Goal: Obtain resource: Obtain resource

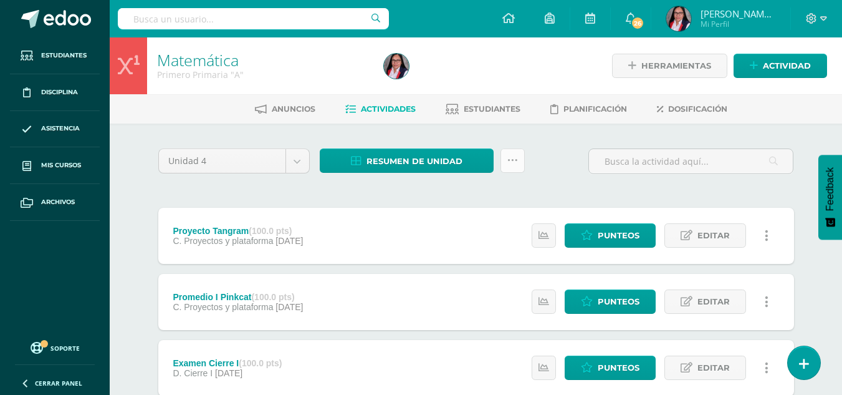
click at [509, 159] on icon at bounding box center [513, 160] width 11 height 11
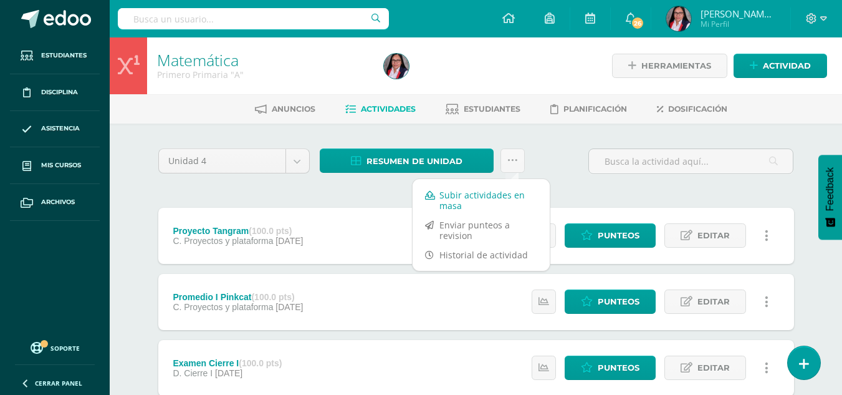
click at [491, 200] on link "Subir actividades en masa" at bounding box center [481, 200] width 137 height 30
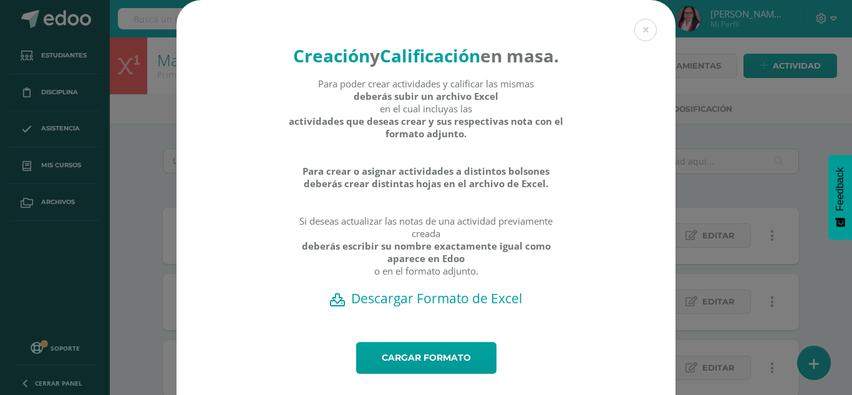
scroll to position [49, 0]
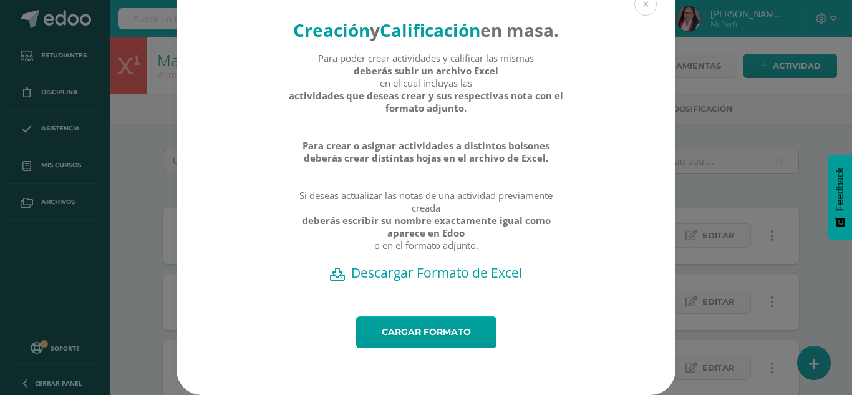
click at [455, 274] on h2 "Descargar Formato de Excel" at bounding box center [425, 272] width 455 height 17
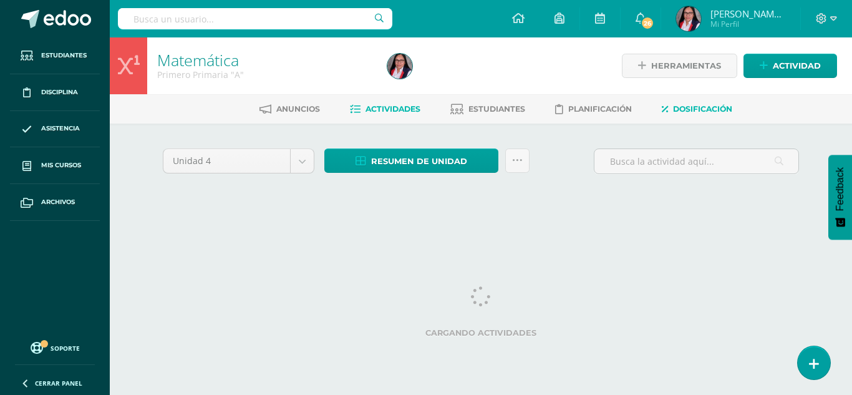
click at [700, 110] on span "Dosificación" at bounding box center [702, 108] width 59 height 9
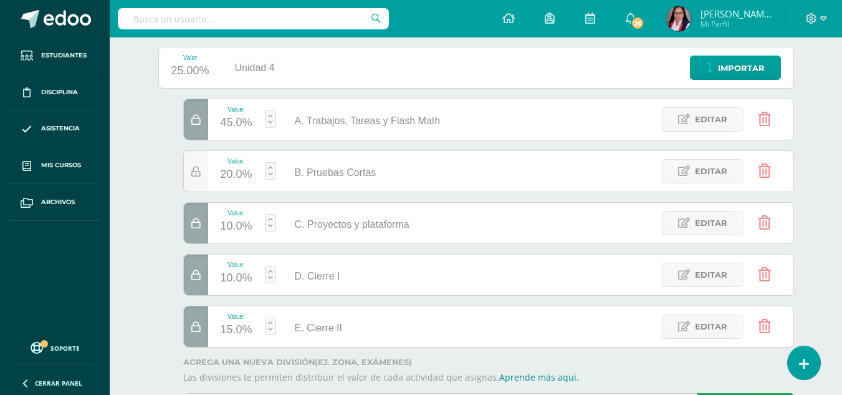
scroll to position [151, 0]
click at [699, 123] on span "Editar" at bounding box center [711, 119] width 32 height 23
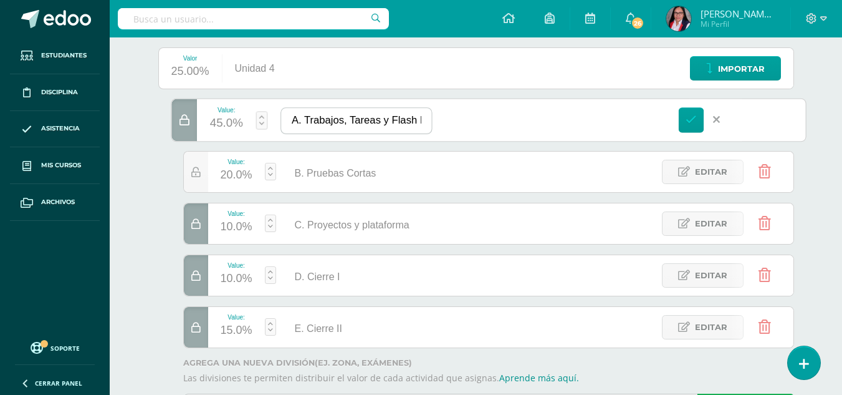
click at [347, 125] on input "A. Trabajos, Tareas y Flash Math" at bounding box center [356, 121] width 150 height 26
type input "A. Trabajos Tareas y Flash Math"
click at [689, 122] on icon at bounding box center [691, 119] width 11 height 11
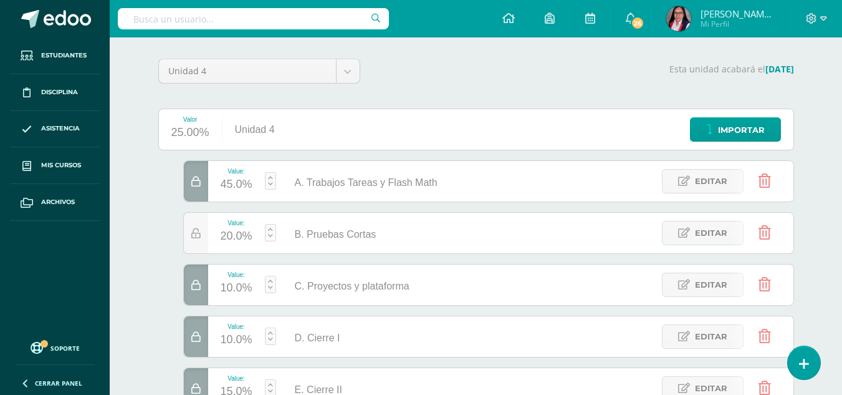
scroll to position [0, 0]
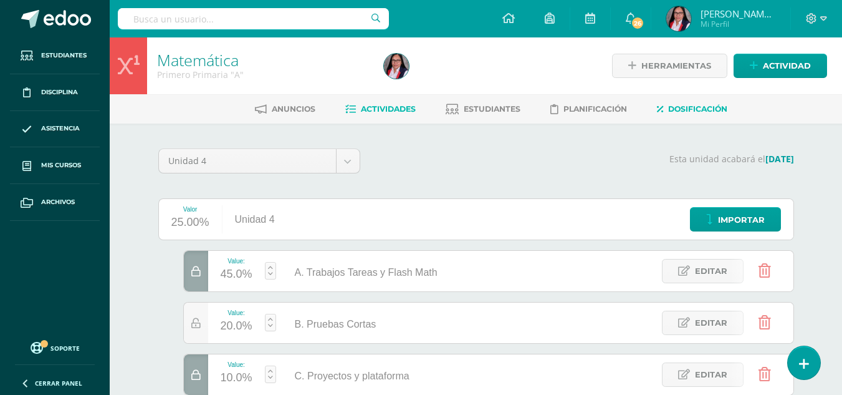
click at [388, 108] on span "Actividades" at bounding box center [388, 108] width 55 height 9
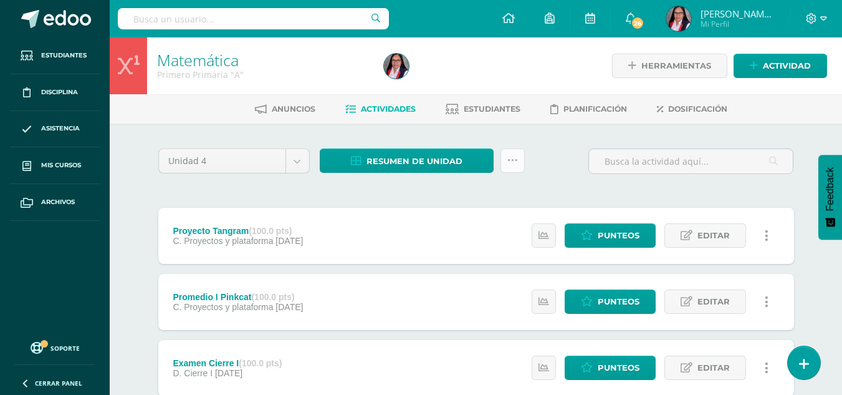
click at [522, 162] on link at bounding box center [513, 160] width 24 height 24
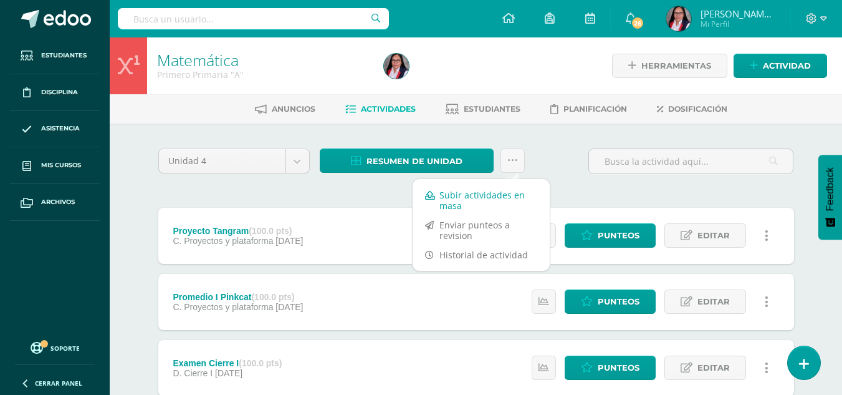
click at [490, 194] on link "Subir actividades en masa" at bounding box center [481, 200] width 137 height 30
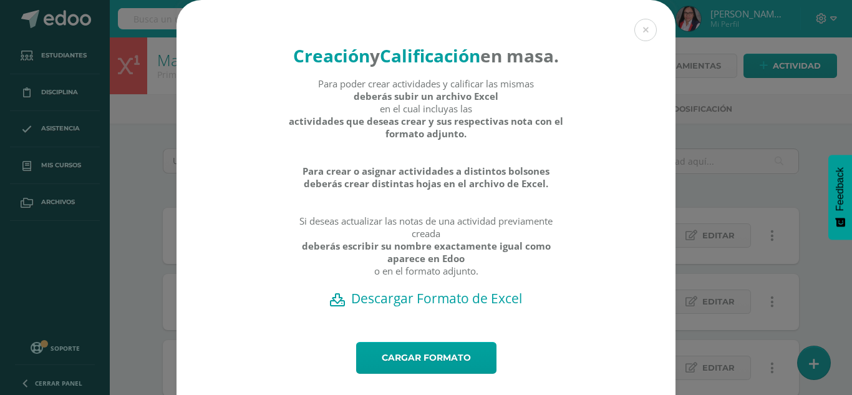
click at [441, 307] on h2 "Descargar Formato de Excel" at bounding box center [425, 297] width 455 height 17
